Goal: Task Accomplishment & Management: Complete application form

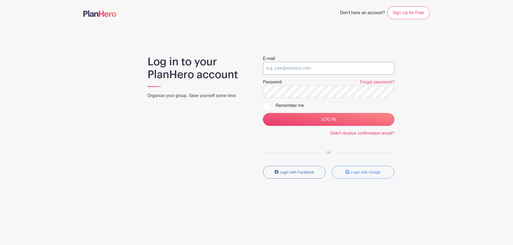
drag, startPoint x: 320, startPoint y: 67, endPoint x: 325, endPoint y: 69, distance: 4.7
click at [324, 69] on input "email" at bounding box center [328, 68] width 131 height 13
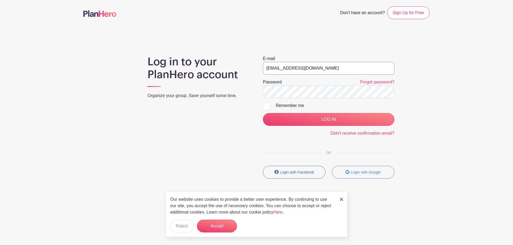
type input "[EMAIL_ADDRESS][DOMAIN_NAME]"
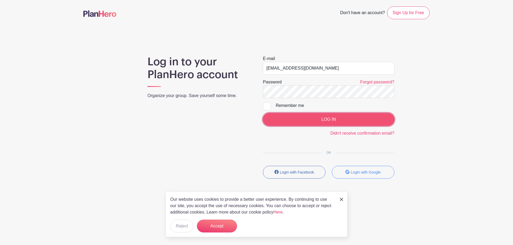
click at [327, 122] on input "LOG IN" at bounding box center [328, 119] width 131 height 13
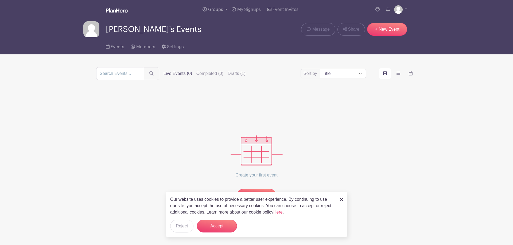
click at [341, 198] on img at bounding box center [341, 199] width 3 height 3
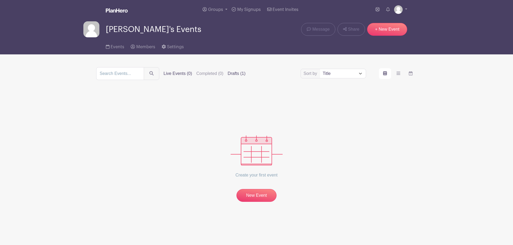
click at [235, 76] on label "Drafts (1)" at bounding box center [237, 74] width 18 height 6
click at [0, 0] on input "Drafts (1)" at bounding box center [0, 0] width 0 height 0
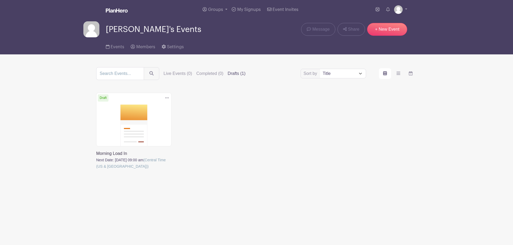
click at [96, 170] on link at bounding box center [96, 170] width 0 height 0
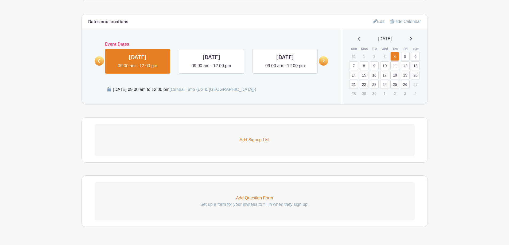
scroll to position [225, 0]
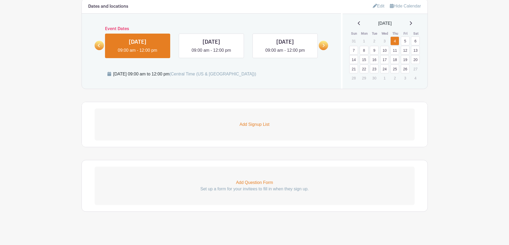
click at [255, 124] on p "Add Signup List" at bounding box center [255, 125] width 320 height 6
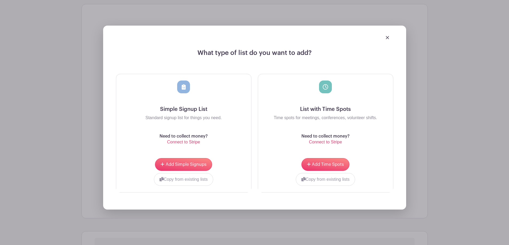
scroll to position [332, 0]
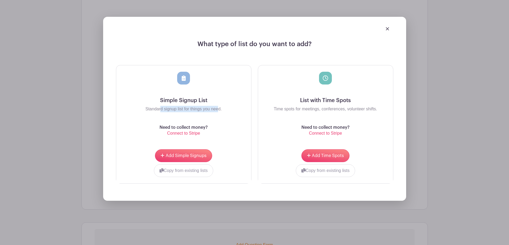
drag, startPoint x: 161, startPoint y: 110, endPoint x: 218, endPoint y: 111, distance: 57.7
click at [218, 111] on p "Standard signup list for things you need." at bounding box center [183, 109] width 126 height 6
click at [209, 109] on p "Standard signup list for things you need." at bounding box center [183, 109] width 126 height 6
drag, startPoint x: 322, startPoint y: 111, endPoint x: 373, endPoint y: 112, distance: 50.5
click at [373, 112] on p "Time spots for meetings, conferences, volunteer shifts." at bounding box center [325, 109] width 126 height 6
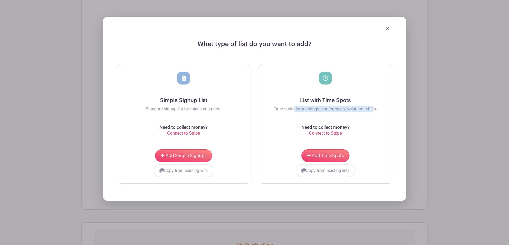
click at [362, 110] on p "Time spots for meetings, conferences, volunteer shifts." at bounding box center [325, 109] width 126 height 6
click at [328, 156] on span "Add Time Spots" at bounding box center [328, 156] width 32 height 4
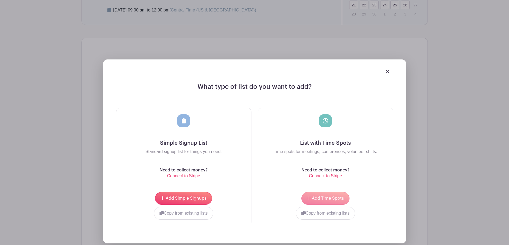
scroll to position [363, 0]
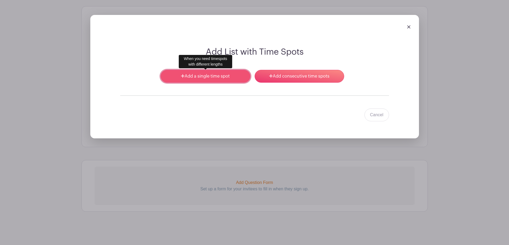
click at [209, 78] on link "Add a single time spot" at bounding box center [205, 76] width 89 height 13
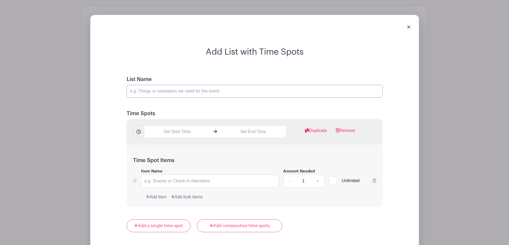
click at [201, 95] on input "List Name" at bounding box center [255, 91] width 256 height 13
type input "Morning Load In"
click at [179, 132] on input "text" at bounding box center [177, 132] width 66 height 13
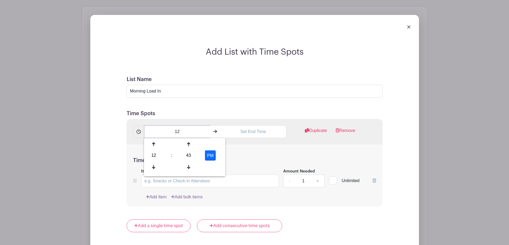
type input "1"
type input "0900 AM"
type input "1200PM"
click at [360, 148] on div "Time Spot Items Item Name Amount Needed - 1 + Unlimited Add Item Add bulk items" at bounding box center [255, 176] width 256 height 62
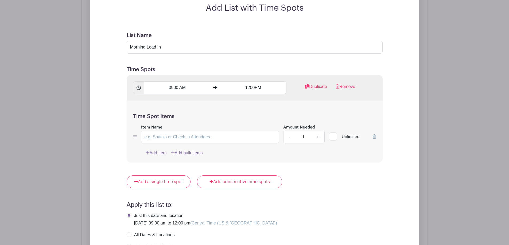
scroll to position [417, 0]
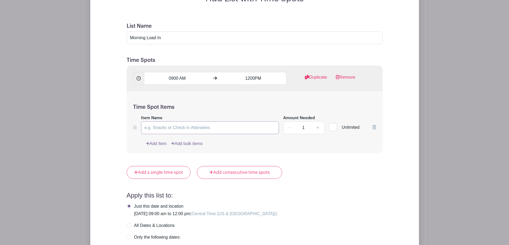
click at [169, 127] on input "Item Name" at bounding box center [210, 128] width 138 height 13
type input "Morning Load In"
click at [85, 34] on div "Add List with Time Spots List Name Morning Load In Time Spots 0900 AM 1200PM Du…" at bounding box center [255, 149] width 346 height 393
type input "Weekly Shifts"
click at [318, 128] on link "+" at bounding box center [317, 128] width 13 height 13
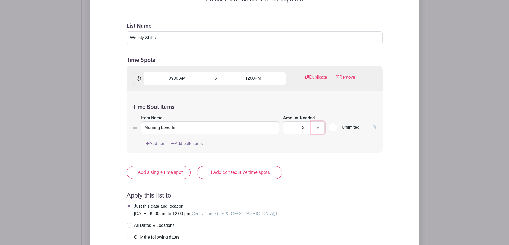
click at [318, 128] on link "+" at bounding box center [317, 128] width 13 height 13
type input "4"
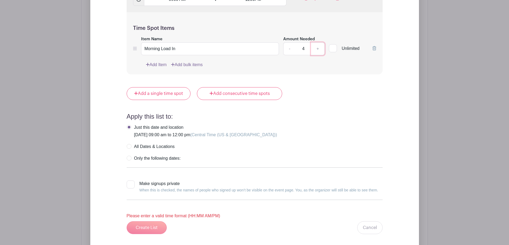
scroll to position [497, 0]
click at [130, 147] on label "All Dates & Locations" at bounding box center [151, 145] width 48 height 5
radio input "true"
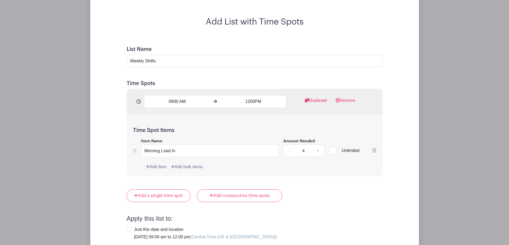
scroll to position [390, 0]
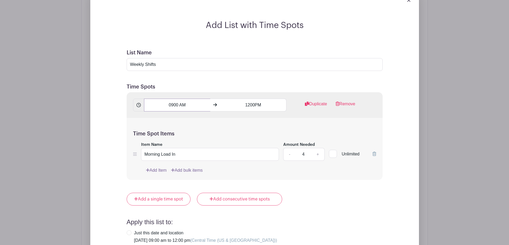
click at [174, 107] on input "0900 AM" at bounding box center [177, 105] width 66 height 13
click at [152, 115] on div at bounding box center [153, 118] width 17 height 10
click at [152, 131] on div "03" at bounding box center [153, 129] width 17 height 10
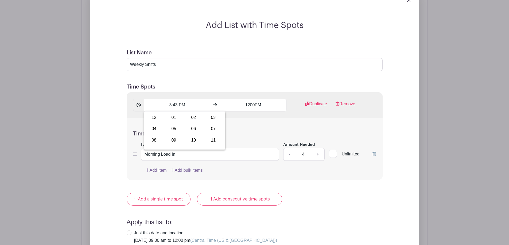
click at [175, 141] on div "09" at bounding box center [174, 140] width 18 height 10
click at [185, 129] on div "43" at bounding box center [188, 129] width 17 height 10
drag, startPoint x: 152, startPoint y: 119, endPoint x: 155, endPoint y: 119, distance: 2.7
click at [155, 119] on div "00" at bounding box center [154, 118] width 18 height 10
click at [212, 129] on button "PM" at bounding box center [210, 129] width 11 height 10
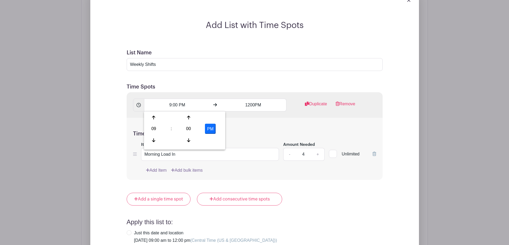
type input "9:00 AM"
click at [251, 108] on input "1200PM" at bounding box center [253, 105] width 66 height 13
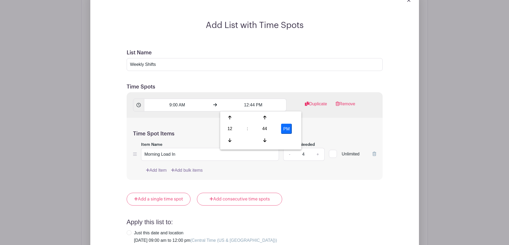
click at [261, 127] on div "44" at bounding box center [264, 129] width 17 height 10
drag, startPoint x: 221, startPoint y: 116, endPoint x: 227, endPoint y: 119, distance: 6.3
click at [223, 117] on div "00" at bounding box center [230, 118] width 18 height 10
click at [285, 129] on button "PM" at bounding box center [286, 129] width 11 height 10
click at [284, 127] on button "AM" at bounding box center [286, 129] width 11 height 10
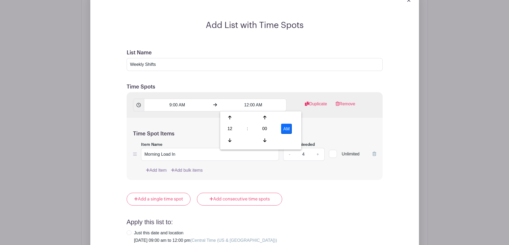
type input "12:00 PM"
drag, startPoint x: 296, startPoint y: 167, endPoint x: 295, endPoint y: 179, distance: 11.8
click at [295, 168] on div "Time Spot Items Item Name Morning Load In Amount Needed - 4 + Unlimited Add Ite…" at bounding box center [255, 149] width 256 height 62
click at [162, 171] on link "Add Item" at bounding box center [156, 170] width 21 height 6
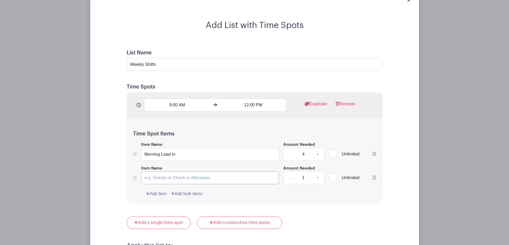
click at [166, 178] on input "Item Name" at bounding box center [210, 178] width 138 height 13
type input "Drivers"
click at [170, 106] on input "9:00 AM" at bounding box center [177, 105] width 66 height 13
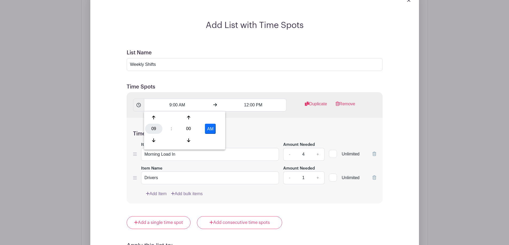
click at [154, 131] on div "09" at bounding box center [153, 129] width 17 height 10
click at [160, 143] on div "08" at bounding box center [154, 140] width 18 height 10
type input "8:00 AM"
click at [191, 158] on input "Morning Load In" at bounding box center [210, 154] width 138 height 13
type input "Morning Load In 9a-12pm"
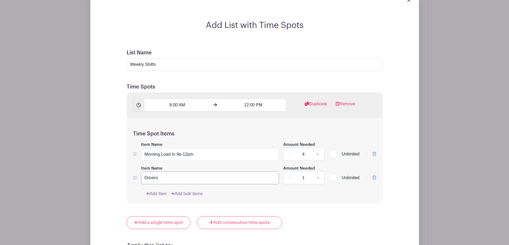
click at [175, 181] on input "Drivers" at bounding box center [210, 178] width 138 height 13
type input "Drivers 8a-11a"
click at [318, 179] on link "+" at bounding box center [317, 178] width 13 height 13
type input "2"
click at [159, 193] on link "Add Item" at bounding box center [156, 194] width 21 height 6
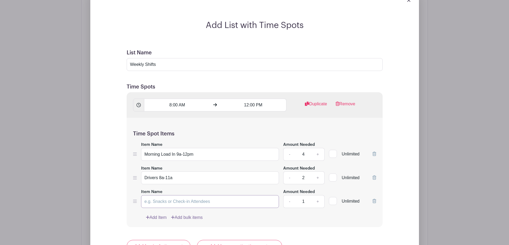
click at [183, 203] on input "Item Name" at bounding box center [210, 201] width 138 height 13
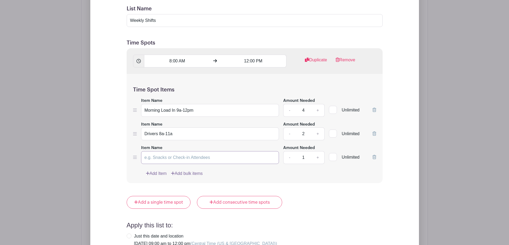
scroll to position [401, 0]
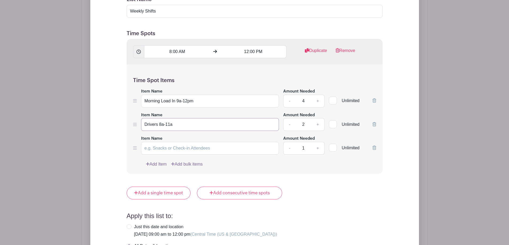
click at [144, 126] on input "Drivers 8a-11a" at bounding box center [210, 124] width 138 height 13
type input "Morning Drivers 8a-11a"
click at [202, 151] on input "Item Name" at bounding box center [210, 148] width 138 height 13
type input "Morning Team Lead"
click at [156, 163] on link "Add Item" at bounding box center [156, 164] width 21 height 6
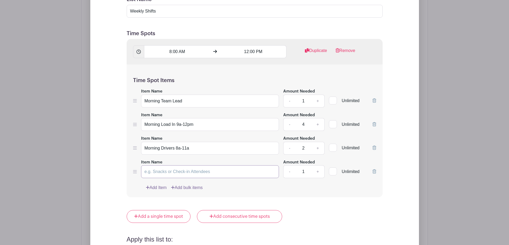
click at [174, 169] on input "Item Name" at bounding box center [210, 172] width 138 height 13
type input "Morning Bread"
click at [317, 173] on link "+" at bounding box center [317, 172] width 13 height 13
type input "2"
click at [319, 125] on link "+" at bounding box center [317, 124] width 13 height 13
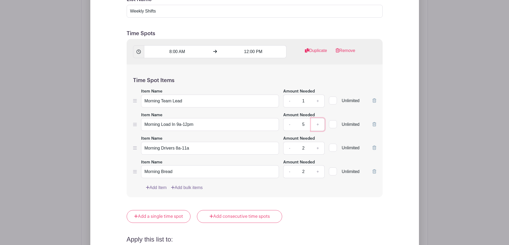
click at [319, 125] on link "+" at bounding box center [317, 124] width 13 height 13
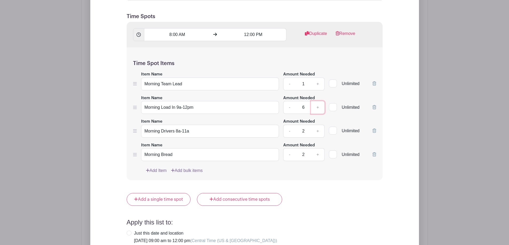
scroll to position [428, 0]
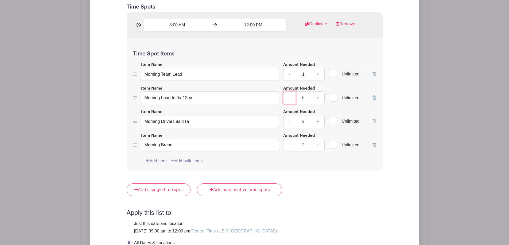
click at [290, 98] on link "-" at bounding box center [289, 98] width 12 height 13
type input "5"
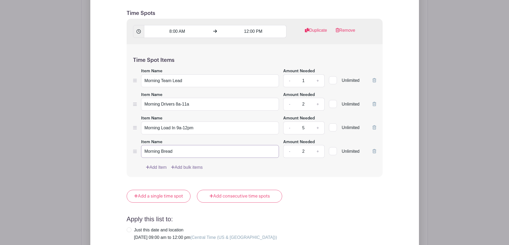
click at [185, 150] on input "Morning Bread" at bounding box center [210, 151] width 138 height 13
type input "Morning Bread 9a-12pm"
click at [170, 129] on input "Morning Load In 9a-12pm" at bounding box center [210, 128] width 138 height 13
drag, startPoint x: 175, startPoint y: 129, endPoint x: 161, endPoint y: 129, distance: 13.6
click at [161, 129] on input "Morning Load In 9a-12pm" at bounding box center [210, 128] width 138 height 13
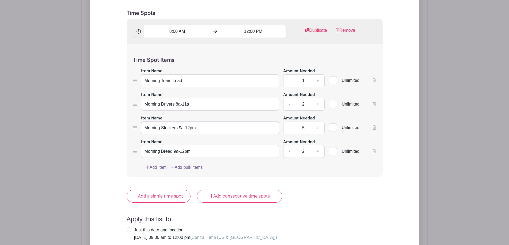
type input "Morning Stockers 9a-12pm"
click at [333, 200] on div "Add a single time spot Add consecutive time spots" at bounding box center [255, 196] width 256 height 13
click at [315, 31] on link "Duplicate" at bounding box center [316, 32] width 22 height 11
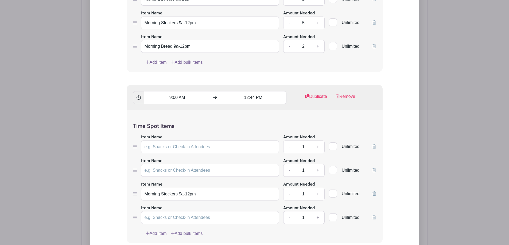
scroll to position [555, 0]
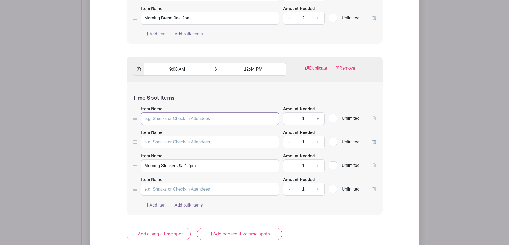
click at [195, 119] on input "Item Name" at bounding box center [210, 118] width 138 height 13
type input "Team Lead"
click at [170, 70] on input "9:00 AM" at bounding box center [177, 69] width 66 height 13
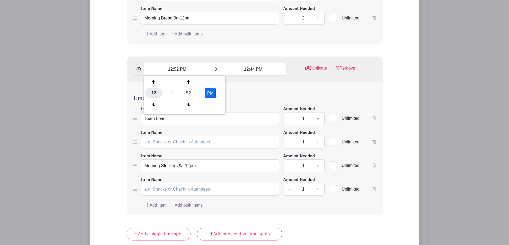
click at [156, 94] on div "12" at bounding box center [153, 93] width 17 height 10
click at [176, 83] on div "01" at bounding box center [174, 82] width 18 height 10
click at [187, 94] on div "52" at bounding box center [188, 93] width 17 height 10
drag, startPoint x: 157, startPoint y: 81, endPoint x: 166, endPoint y: 82, distance: 8.6
click at [157, 81] on div "00" at bounding box center [154, 82] width 18 height 10
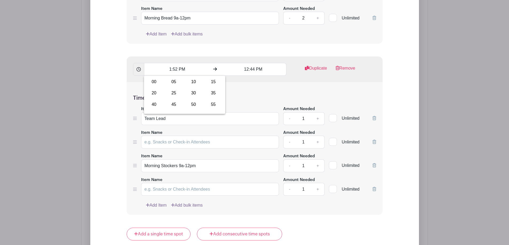
type input "1:00 PM"
click at [247, 69] on input "12:44 PM" at bounding box center [253, 69] width 66 height 13
type input "12:52 PM"
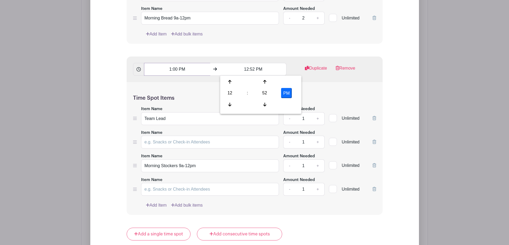
click at [175, 68] on input "1:00 PM" at bounding box center [177, 69] width 66 height 13
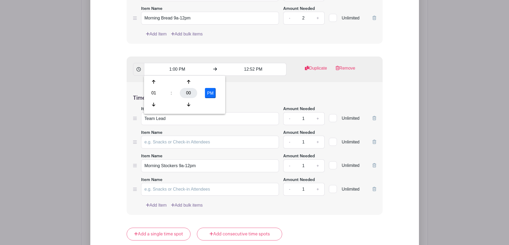
click at [192, 96] on div "00" at bounding box center [188, 93] width 17 height 10
click at [218, 84] on div "15" at bounding box center [213, 82] width 18 height 10
type input "1:15 PM"
click at [246, 70] on input "12:52 PM" at bounding box center [253, 69] width 66 height 13
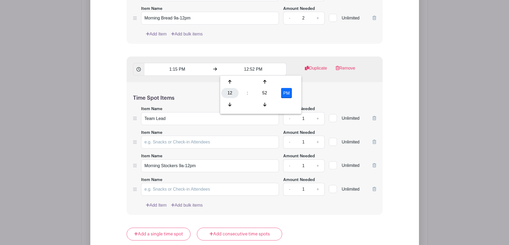
click at [232, 94] on div "12" at bounding box center [229, 93] width 17 height 10
click at [288, 83] on div "03" at bounding box center [289, 82] width 18 height 10
click at [271, 93] on div "52" at bounding box center [264, 93] width 17 height 10
click at [231, 81] on div "00" at bounding box center [230, 82] width 18 height 10
type input "3:00 PM"
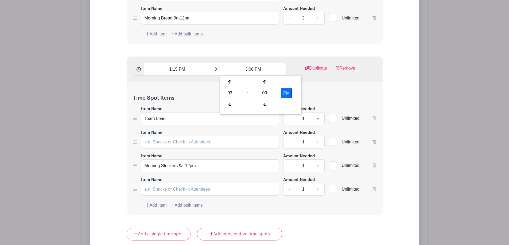
click at [328, 89] on div "Time Spot Items Item Name Team Lead Amount Needed - 1 + Unlimited Item Name Amo…" at bounding box center [255, 148] width 256 height 133
click at [177, 140] on input "Item Name" at bounding box center [210, 142] width 138 height 13
drag, startPoint x: 186, startPoint y: 159, endPoint x: 124, endPoint y: 149, distance: 62.4
click at [124, 149] on form "List Name Weekly Shifts Time Spots 8:00 AM 12:00 PM Duplicate Remove Time Spot …" at bounding box center [254, 104] width 269 height 537
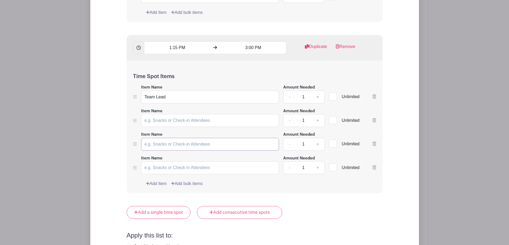
scroll to position [581, 0]
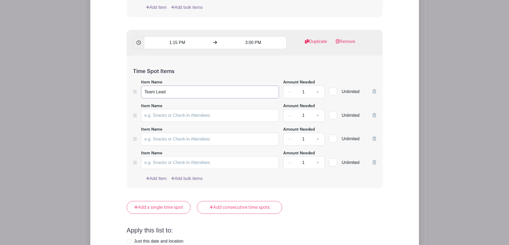
click at [143, 93] on input "Team Lead" at bounding box center [210, 92] width 138 height 13
type input "Team Lead"
click at [214, 115] on input "Item Name" at bounding box center [210, 115] width 138 height 13
type input "Shoppers"
click at [316, 115] on link "+" at bounding box center [317, 115] width 13 height 13
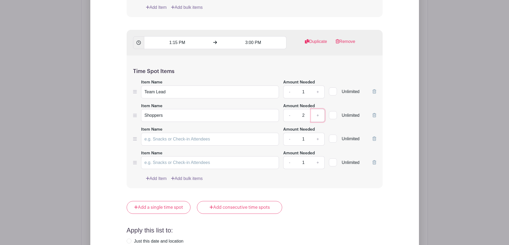
click at [316, 115] on link "+" at bounding box center [317, 115] width 13 height 13
click at [317, 115] on link "+" at bounding box center [317, 115] width 13 height 13
type input "6"
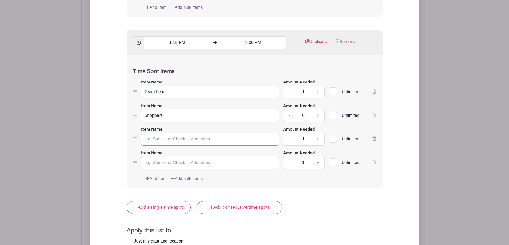
click at [171, 141] on input "Item Name" at bounding box center [210, 139] width 138 height 13
type input "j"
type input "Office"
click at [373, 163] on icon at bounding box center [374, 163] width 4 height 4
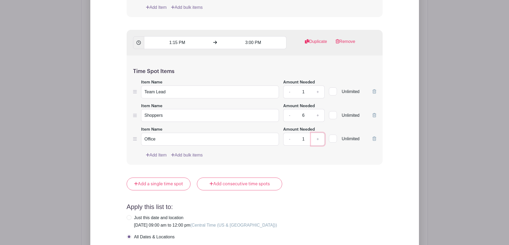
click at [319, 139] on link "+" at bounding box center [317, 139] width 13 height 13
type input "2"
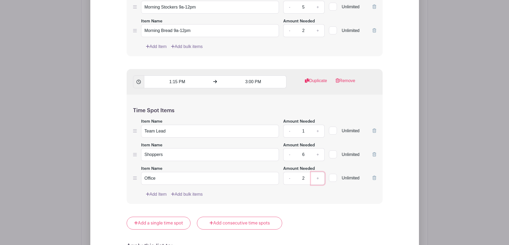
scroll to position [528, 0]
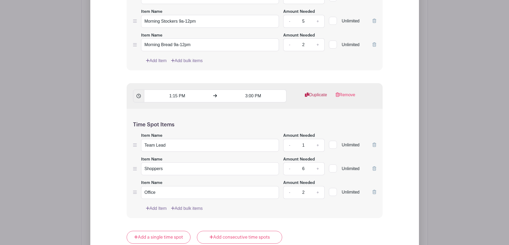
click at [314, 94] on link "Duplicate" at bounding box center [316, 97] width 22 height 11
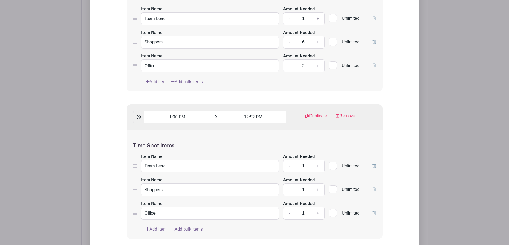
scroll to position [662, 0]
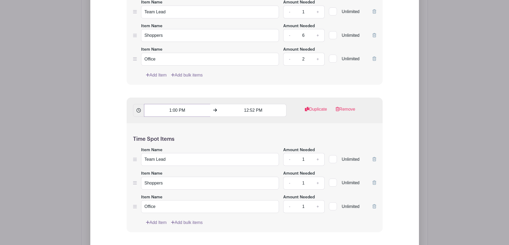
click at [155, 135] on div "12" at bounding box center [153, 134] width 17 height 10
click at [212, 124] on div "03" at bounding box center [213, 123] width 18 height 10
click at [175, 109] on input "3:53 PM" at bounding box center [177, 110] width 66 height 13
click at [173, 114] on input "3:53 PM" at bounding box center [177, 110] width 66 height 13
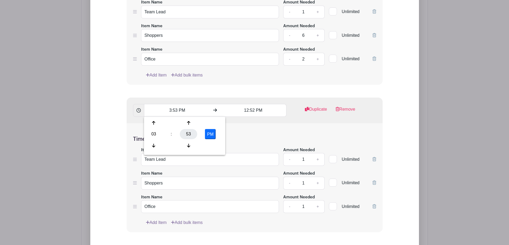
click at [186, 135] on div "53" at bounding box center [188, 134] width 17 height 10
drag, startPoint x: 156, startPoint y: 123, endPoint x: 225, endPoint y: 127, distance: 69.1
click at [163, 124] on div "00 05 10 15 20 25 30 35 40 45 50 55" at bounding box center [184, 135] width 79 height 34
click at [157, 124] on div "00" at bounding box center [154, 123] width 18 height 10
type input "3:00 PM"
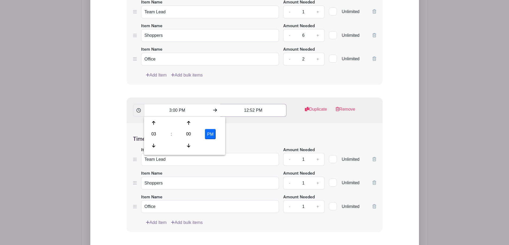
click at [245, 111] on input "12:52 PM" at bounding box center [253, 110] width 66 height 13
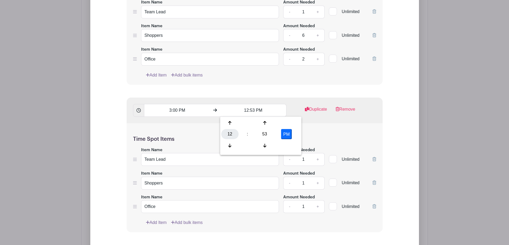
click at [226, 135] on div "12" at bounding box center [229, 134] width 17 height 10
click at [251, 134] on div "05" at bounding box center [250, 134] width 18 height 10
click at [262, 132] on div "53" at bounding box center [264, 134] width 17 height 10
click at [249, 146] on div "45" at bounding box center [250, 146] width 18 height 10
type input "5:45 PM"
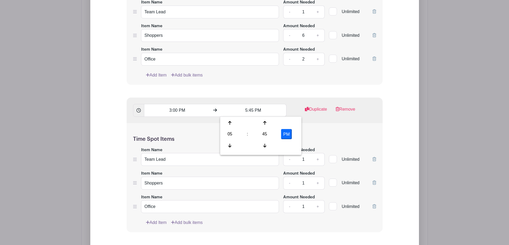
click at [349, 134] on div "Time Spot Items Item Name Team Lead Amount Needed - 1 + Unlimited Item Name Sho…" at bounding box center [255, 177] width 256 height 109
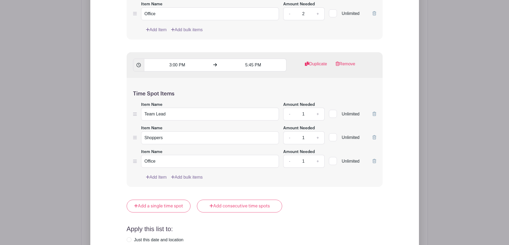
scroll to position [688, 0]
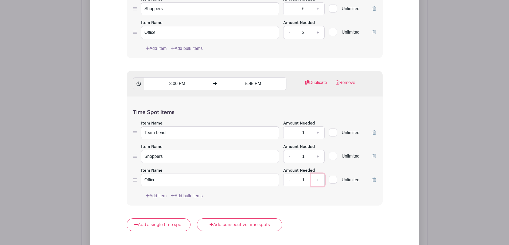
click at [316, 181] on link "+" at bounding box center [317, 180] width 13 height 13
type input "2"
click at [317, 157] on link "+" at bounding box center [317, 156] width 13 height 13
click at [317, 156] on link "+" at bounding box center [317, 156] width 13 height 13
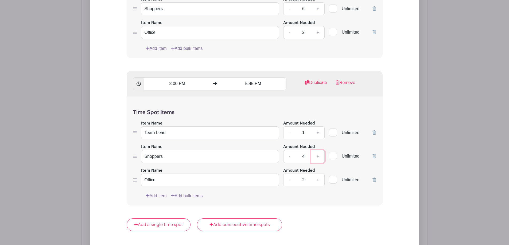
click at [317, 156] on link "+" at bounding box center [317, 156] width 13 height 13
type input "6"
click at [400, 202] on div "Add List with Time Spots List Name Weekly Shifts Time Spots 8:00 AM 12:00 PM Du…" at bounding box center [254, 22] width 294 height 684
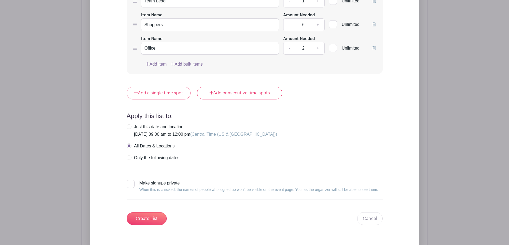
scroll to position [822, 0]
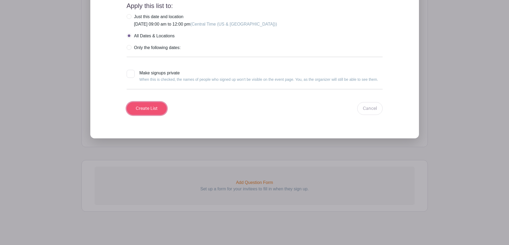
click at [144, 106] on input "Create List" at bounding box center [147, 108] width 40 height 13
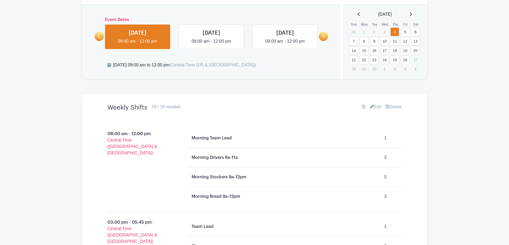
scroll to position [233, 0]
click at [374, 109] on link "Edit" at bounding box center [376, 107] width 12 height 6
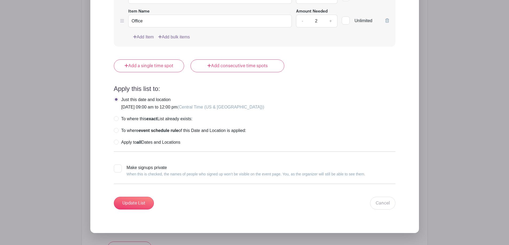
scroll to position [768, 0]
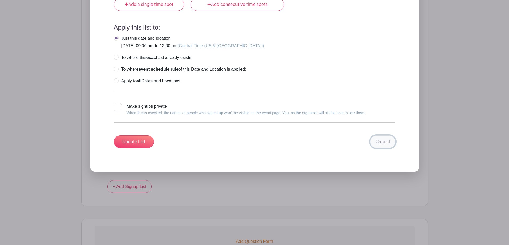
click at [388, 145] on link "Cancel" at bounding box center [382, 142] width 25 height 13
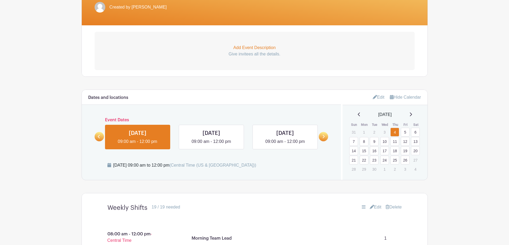
scroll to position [160, 0]
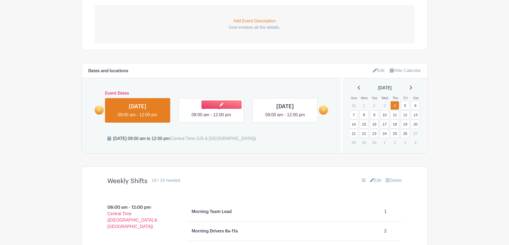
click at [236, 111] on div at bounding box center [235, 105] width 16 height 13
click at [211, 118] on link at bounding box center [211, 118] width 0 height 0
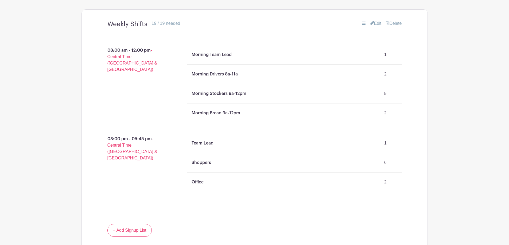
scroll to position [287, 0]
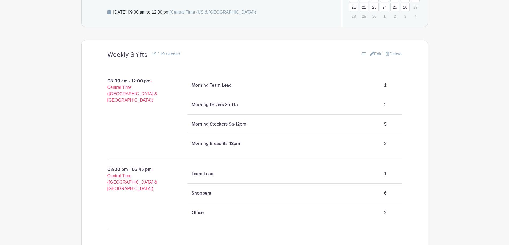
click at [376, 55] on link "Edit" at bounding box center [376, 54] width 12 height 6
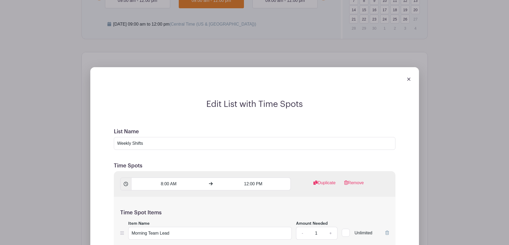
scroll to position [207, 0]
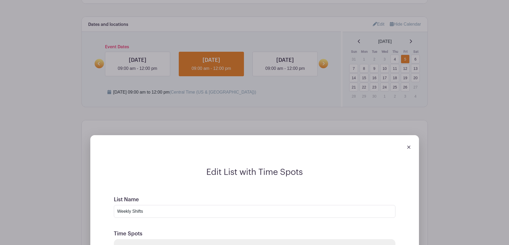
click at [411, 149] on div at bounding box center [255, 147] width 320 height 15
click at [409, 148] on img at bounding box center [408, 147] width 3 height 3
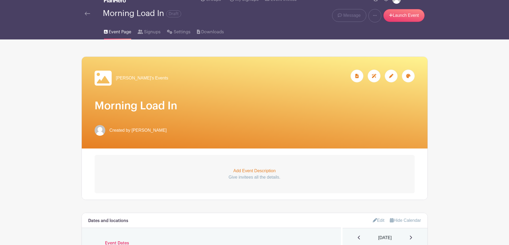
scroll to position [0, 0]
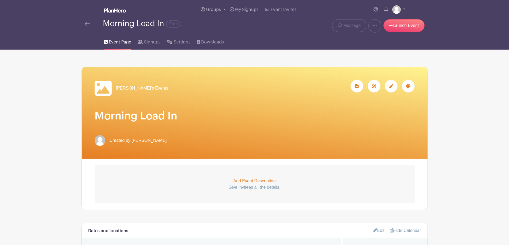
click at [129, 21] on div "Morning Load In Draft" at bounding box center [142, 23] width 78 height 9
drag, startPoint x: 152, startPoint y: 24, endPoint x: 100, endPoint y: 24, distance: 52.1
click at [100, 24] on div "Morning Load In Draft" at bounding box center [182, 23] width 195 height 9
drag, startPoint x: 481, startPoint y: 110, endPoint x: 474, endPoint y: 111, distance: 7.3
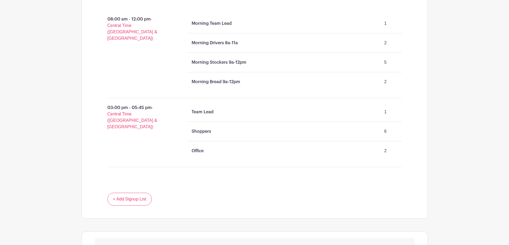
scroll to position [420, 0]
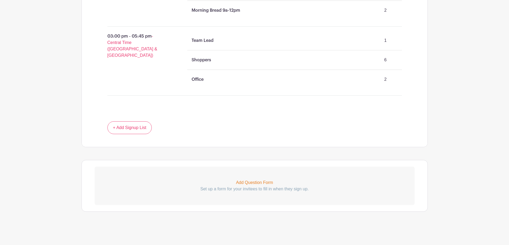
click at [255, 181] on p "Add Question Form" at bounding box center [255, 183] width 320 height 6
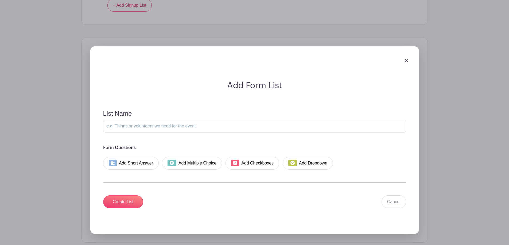
scroll to position [554, 0]
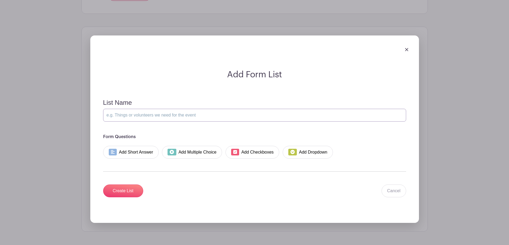
click at [169, 116] on input "List Name" at bounding box center [254, 115] width 303 height 13
type input "Weekly Shifts"
click at [141, 155] on link "Add Short Answer" at bounding box center [131, 152] width 56 height 13
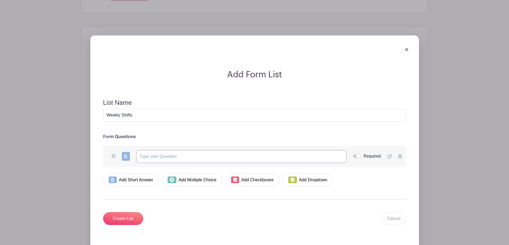
click at [279, 159] on input "text" at bounding box center [241, 156] width 210 height 13
drag, startPoint x: 170, startPoint y: 157, endPoint x: 217, endPoint y: 161, distance: 47.2
click at [217, 162] on input "Any shift accomodations or notes?" at bounding box center [241, 156] width 210 height 13
drag, startPoint x: 120, startPoint y: 152, endPoint x: 110, endPoint y: 150, distance: 10.4
click at [110, 150] on div "Add Short Answer Add Multiple Choice Add Checkboxes Add Dropdown Any shift acco…" at bounding box center [254, 156] width 303 height 21
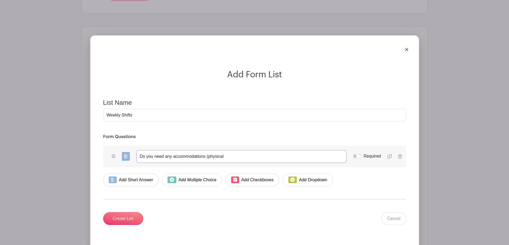
click at [232, 157] on input "Do you need any accommodations (physical" at bounding box center [241, 156] width 210 height 13
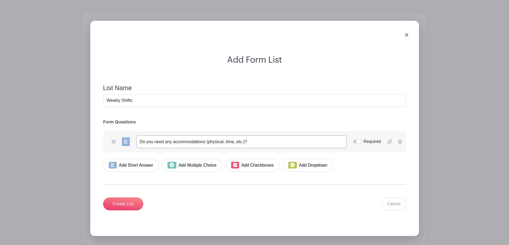
scroll to position [602, 0]
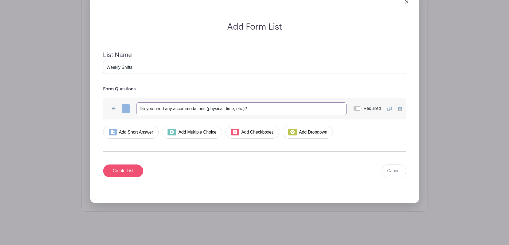
type input "Do you need any accommodations (physical, time, etc.)?"
click at [128, 167] on input "Create List" at bounding box center [123, 171] width 40 height 13
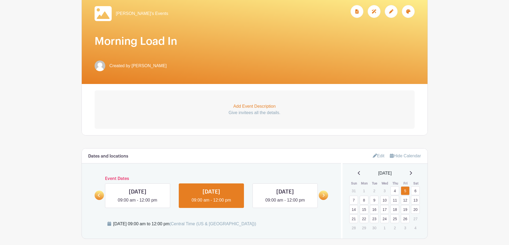
scroll to position [0, 0]
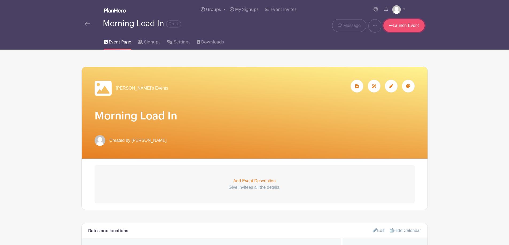
click at [409, 25] on link "Launch Event" at bounding box center [403, 25] width 41 height 13
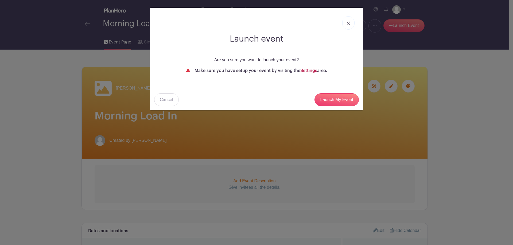
click at [303, 71] on link "Settings" at bounding box center [308, 71] width 17 height 4
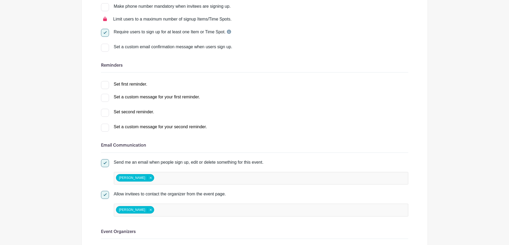
scroll to position [107, 0]
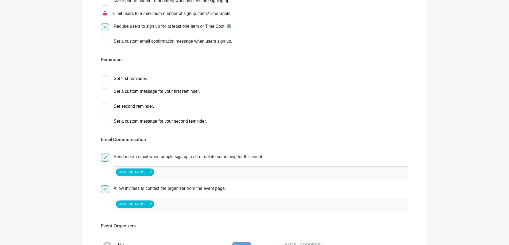
click at [106, 81] on div at bounding box center [105, 80] width 8 height 8
click at [104, 79] on input "Set first reminder." at bounding box center [102, 77] width 3 height 3
checkbox input "true"
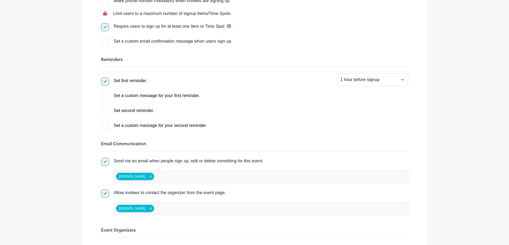
click at [106, 98] on div at bounding box center [105, 97] width 8 height 8
click at [104, 96] on input "Set a custom message for your first reminder." at bounding box center [102, 94] width 3 height 3
checkbox input "true"
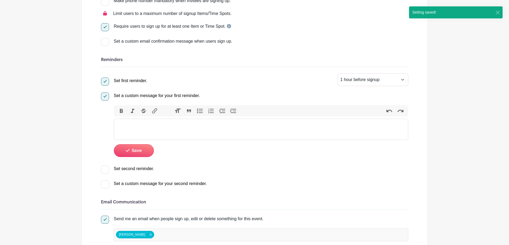
click at [105, 98] on div at bounding box center [105, 97] width 8 height 8
click at [104, 96] on input "Set a custom message for your first reminder." at bounding box center [102, 94] width 3 height 3
checkbox input "false"
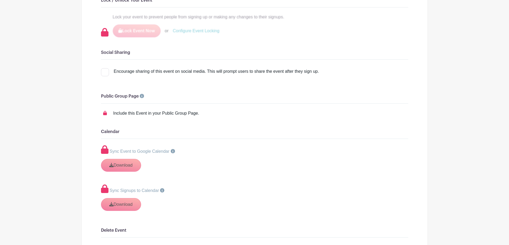
scroll to position [588, 0]
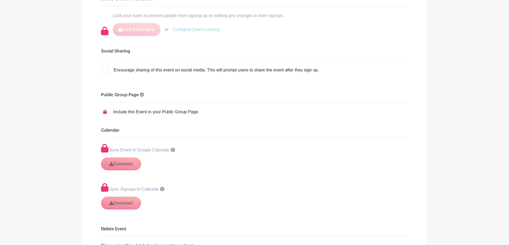
click at [155, 109] on div "Include this Event in your Public Group Page." at bounding box center [156, 112] width 86 height 6
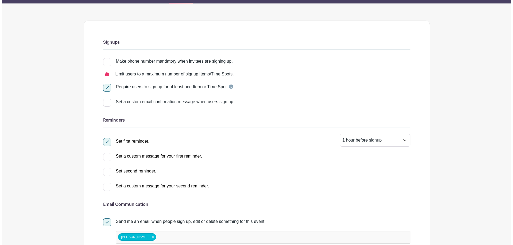
scroll to position [0, 0]
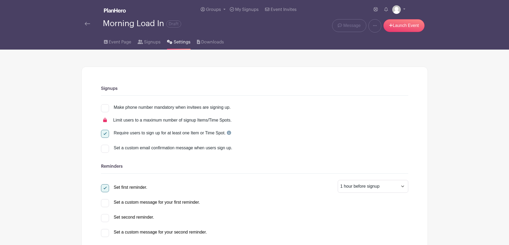
click at [131, 189] on div "Set first reminder." at bounding box center [130, 188] width 33 height 6
click at [104, 188] on input "Set first reminder." at bounding box center [102, 186] width 3 height 3
checkbox input "false"
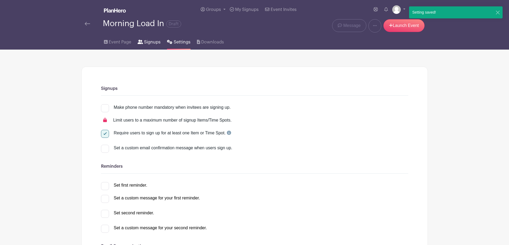
click at [149, 42] on span "Signups" at bounding box center [152, 42] width 17 height 6
